Goal: Task Accomplishment & Management: Manage account settings

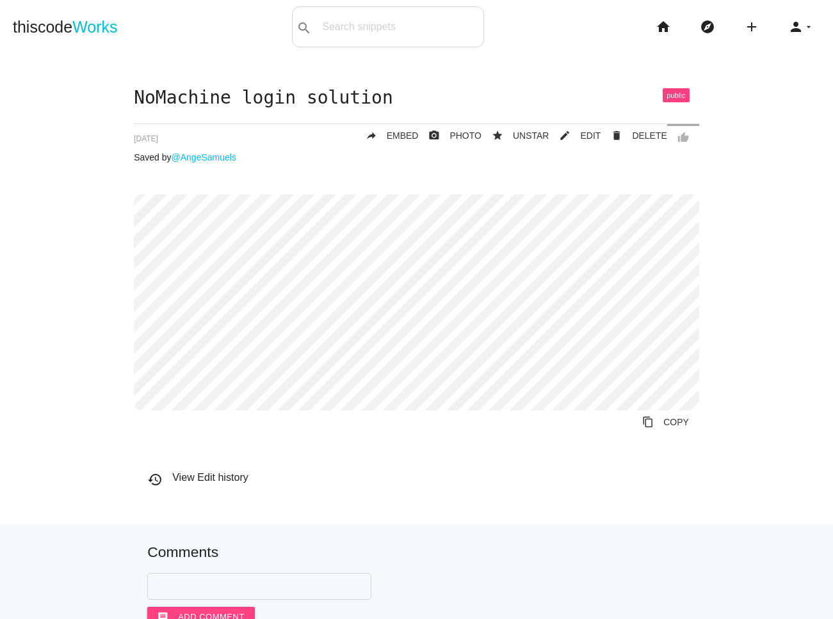
click at [688, 86] on main "NoMachine login solution thumb_up delete DELETE mode_edit EDIT 635badf753943f00…" at bounding box center [416, 419] width 833 height 731
click at [805, 24] on icon "arrow_drop_down" at bounding box center [808, 26] width 10 height 41
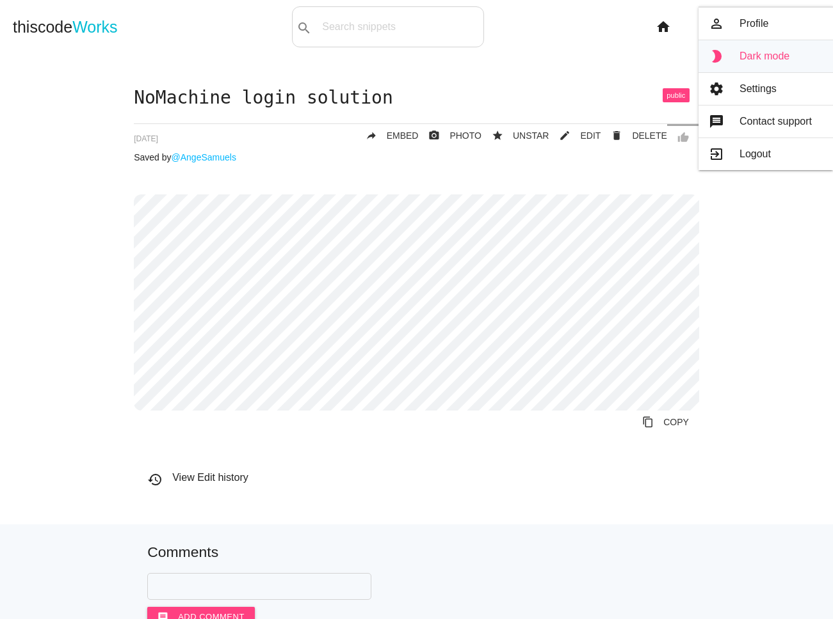
click at [786, 47] on link "brightness_2 Dark mode" at bounding box center [765, 56] width 134 height 32
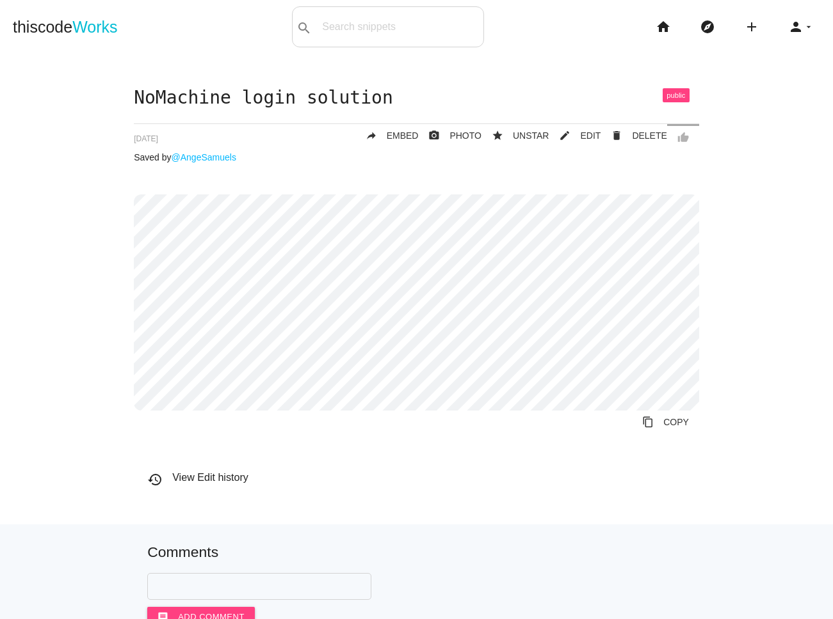
click at [676, 96] on span at bounding box center [675, 95] width 27 height 14
click at [794, 28] on icon "person" at bounding box center [795, 26] width 15 height 41
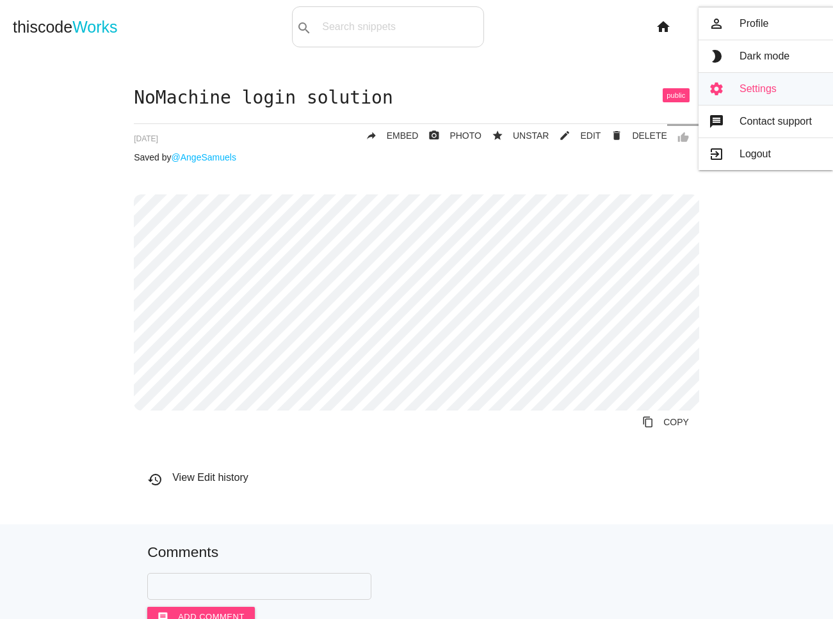
click at [774, 88] on link "settings Settings" at bounding box center [765, 89] width 134 height 32
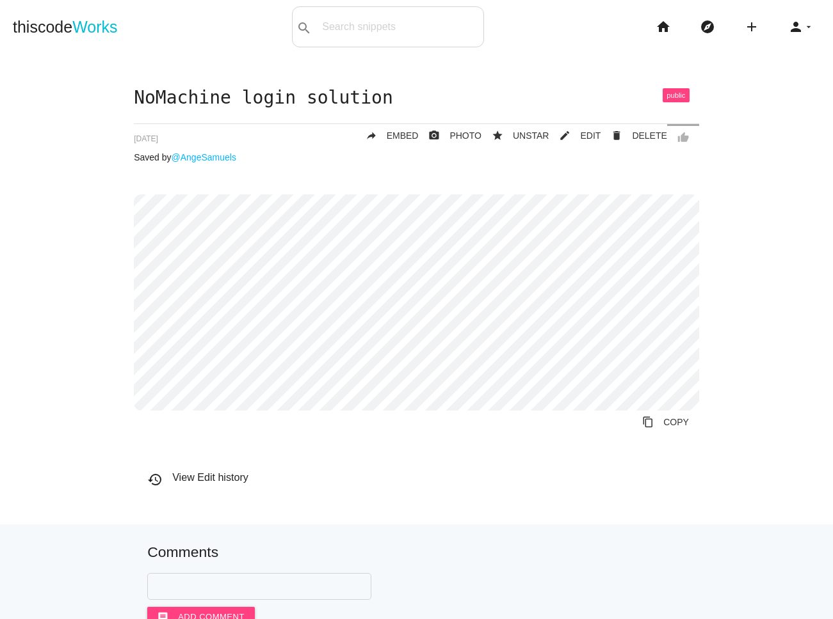
click at [198, 29] on div "thiscode Works search All: All: Code: Title: Tag: All: Code: Title: Tag: search…" at bounding box center [416, 26] width 833 height 41
